Goal: Task Accomplishment & Management: Manage account settings

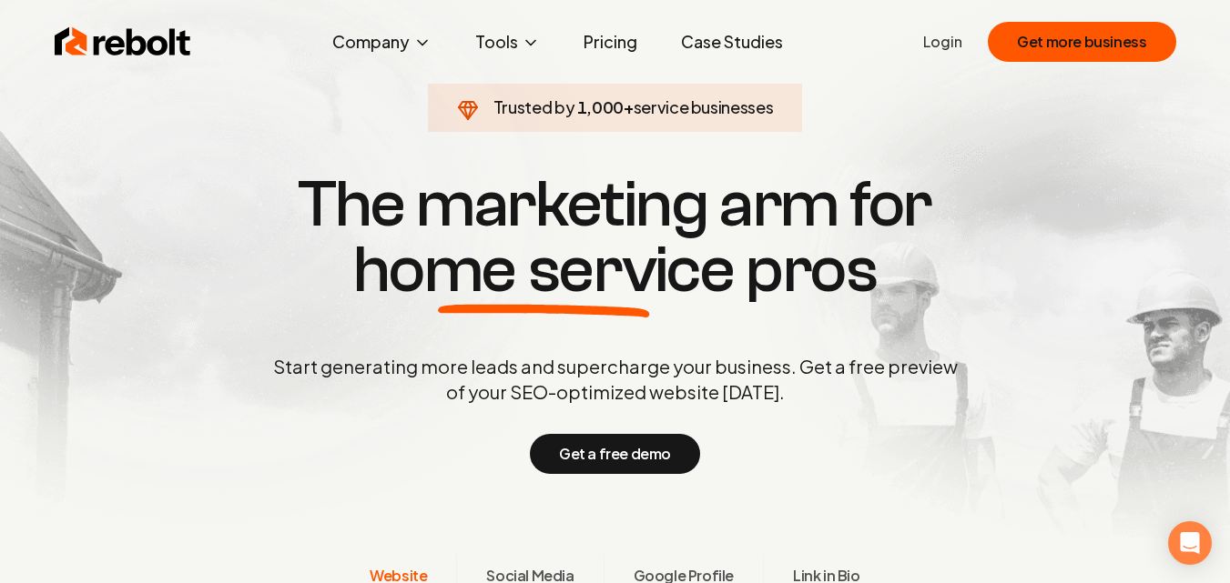
click at [945, 46] on link "Login" at bounding box center [942, 42] width 39 height 22
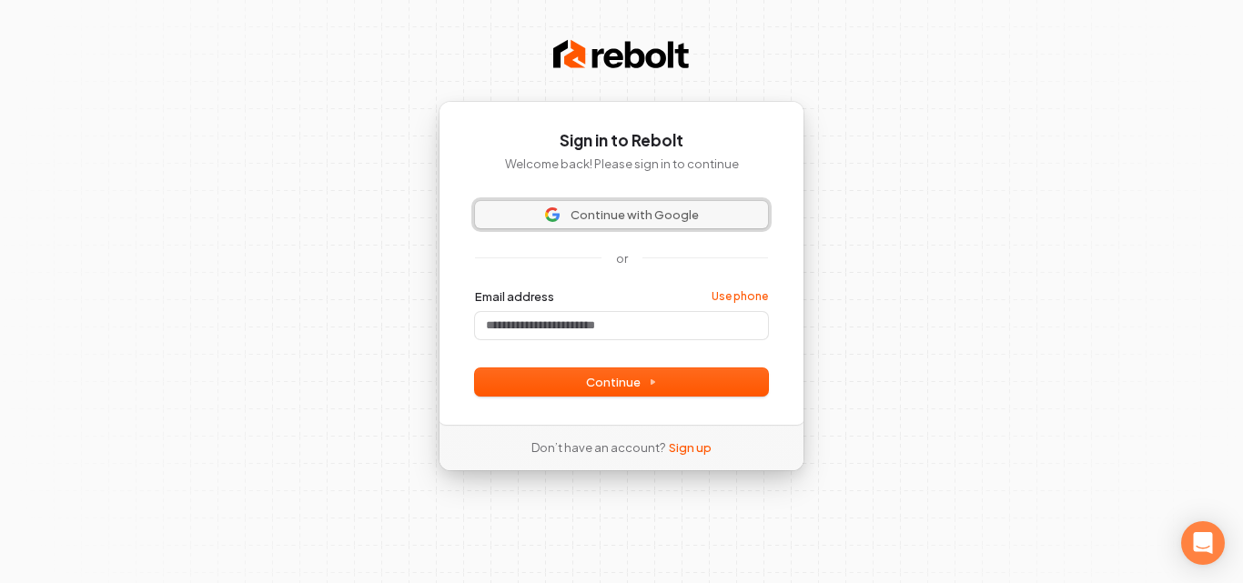
click at [586, 217] on span "Continue with Google" at bounding box center [635, 215] width 128 height 16
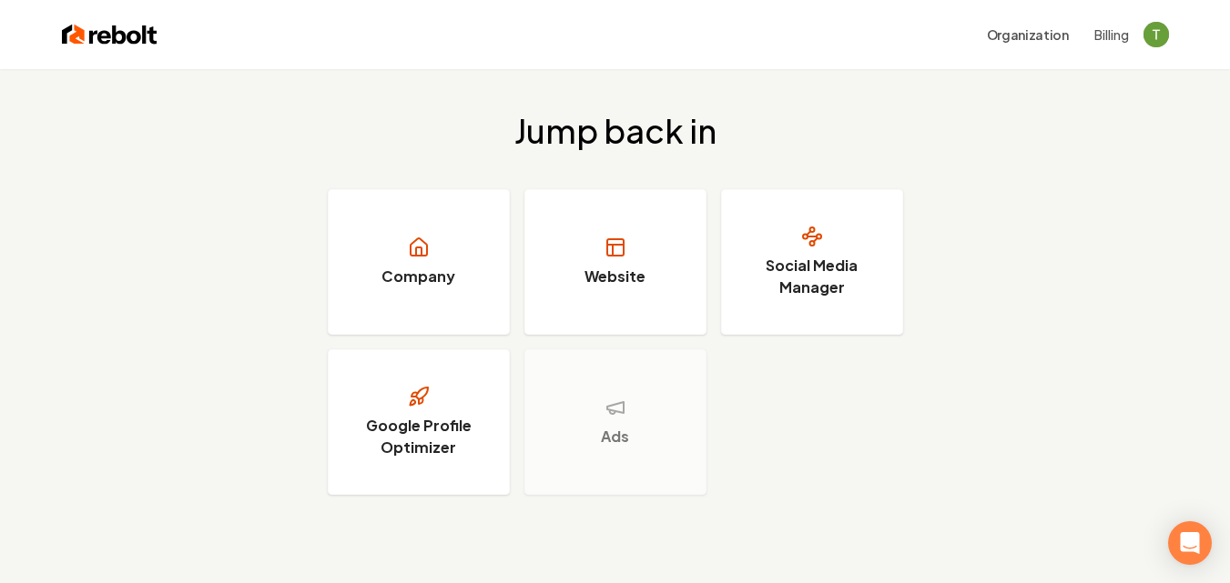
click at [1119, 29] on button "Billing" at bounding box center [1111, 34] width 35 height 18
